Goal: Information Seeking & Learning: Check status

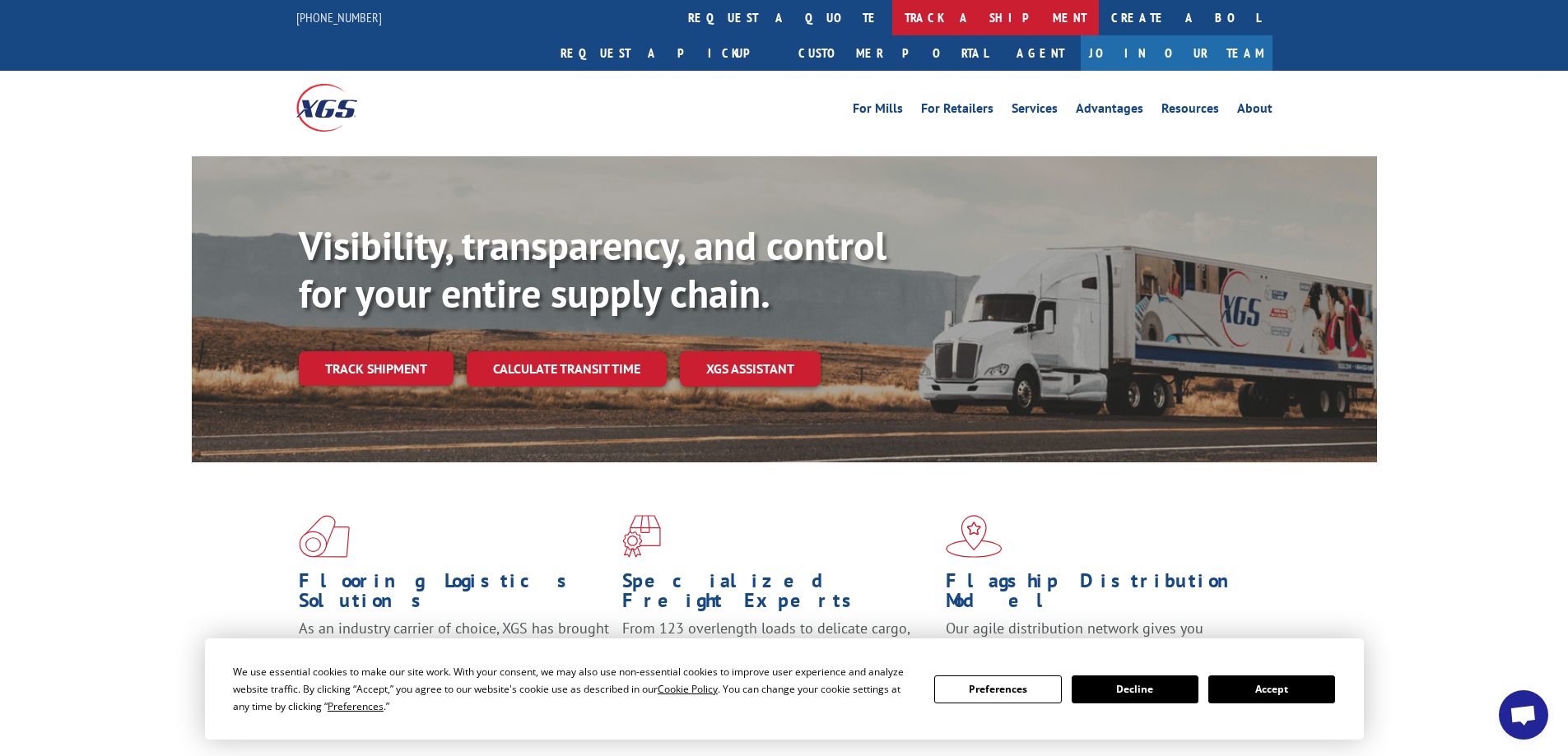
click at [892, 15] on link "track a shipment" at bounding box center [996, 17] width 207 height 35
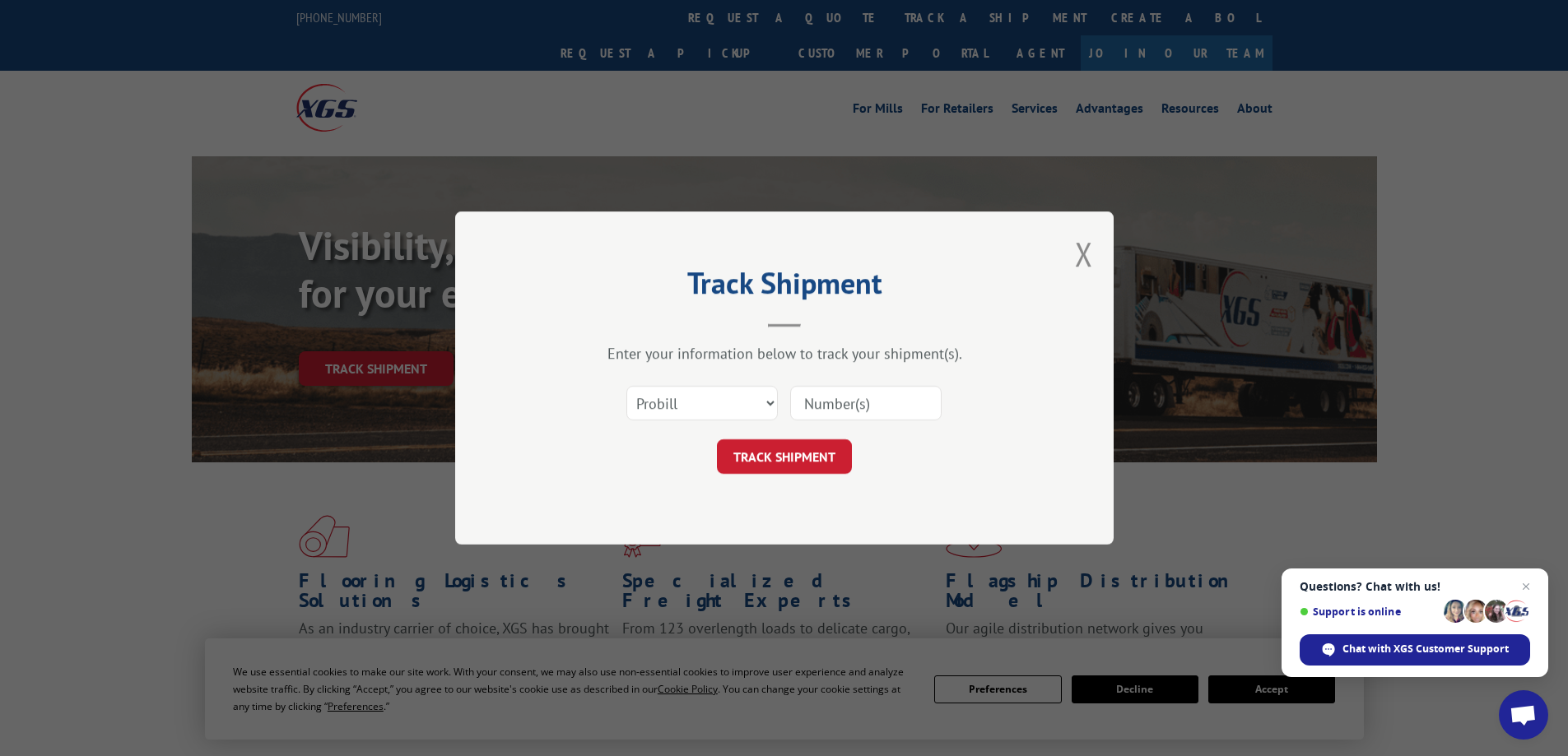
click at [843, 414] on input at bounding box center [865, 403] width 151 height 34
paste input "17602605"
type input "17602605"
click at [778, 448] on button "TRACK SHIPMENT" at bounding box center [784, 456] width 135 height 34
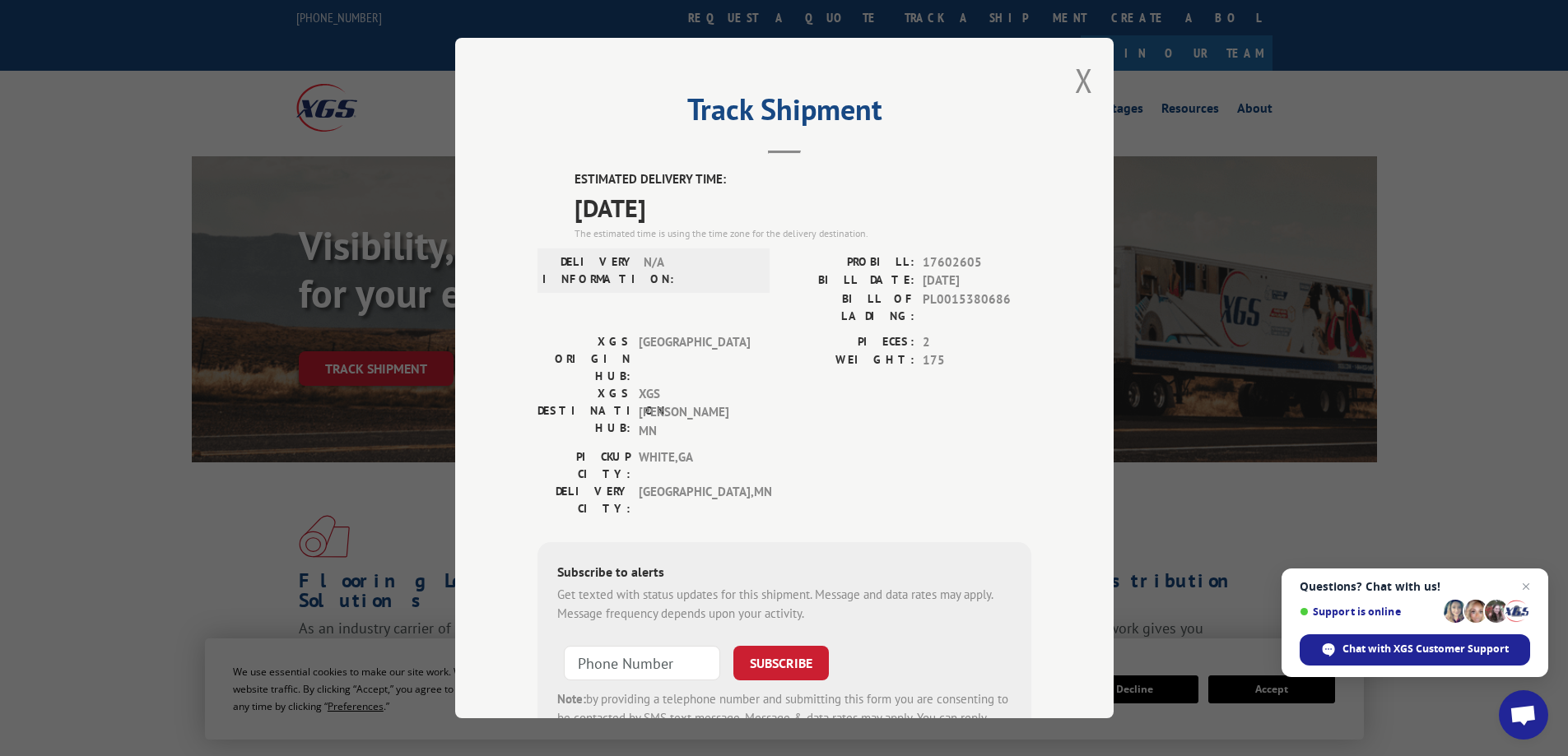
click at [938, 264] on span "17602605" at bounding box center [977, 263] width 109 height 19
copy span "17602605"
